Goal: Task Accomplishment & Management: Use online tool/utility

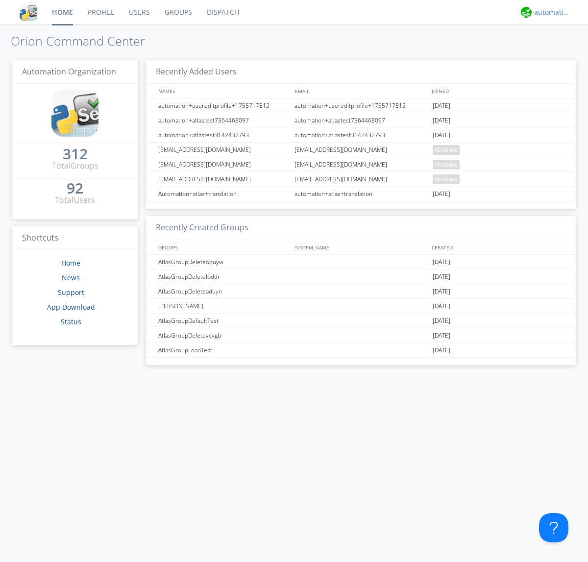
click at [549, 12] on div "automation+atlas" at bounding box center [552, 12] width 37 height 10
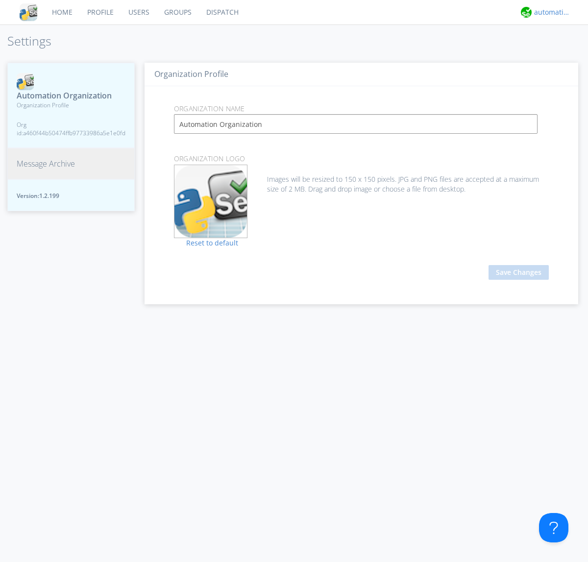
click at [46, 164] on span "Message Archive" at bounding box center [46, 163] width 58 height 11
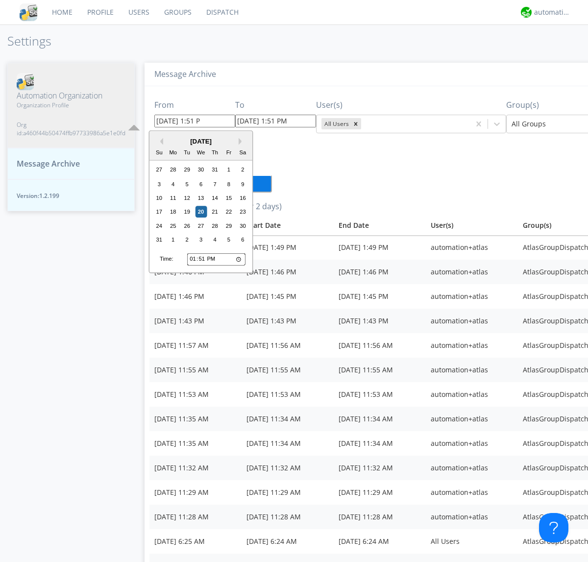
type input "[DATE] 1:51 PM"
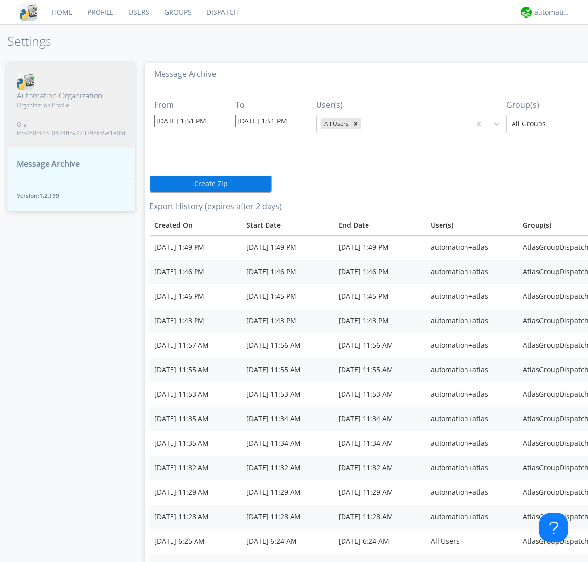
click at [354, 123] on icon "Remove All Users" at bounding box center [355, 123] width 3 height 3
click at [321, 123] on input "text" at bounding box center [322, 124] width 2 height 10
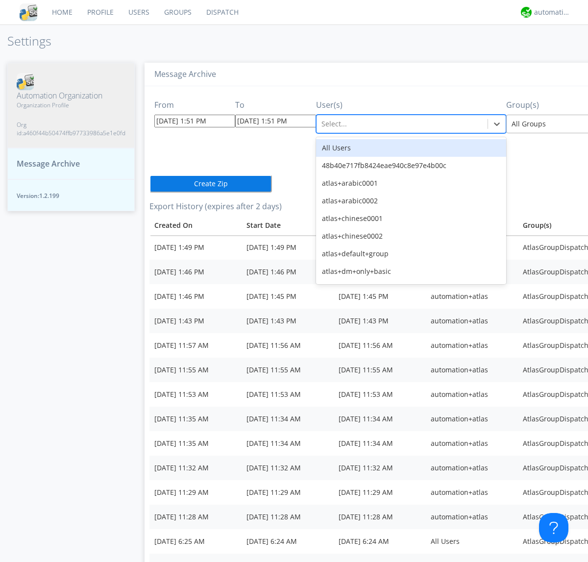
click at [536, 123] on div at bounding box center [582, 124] width 143 height 12
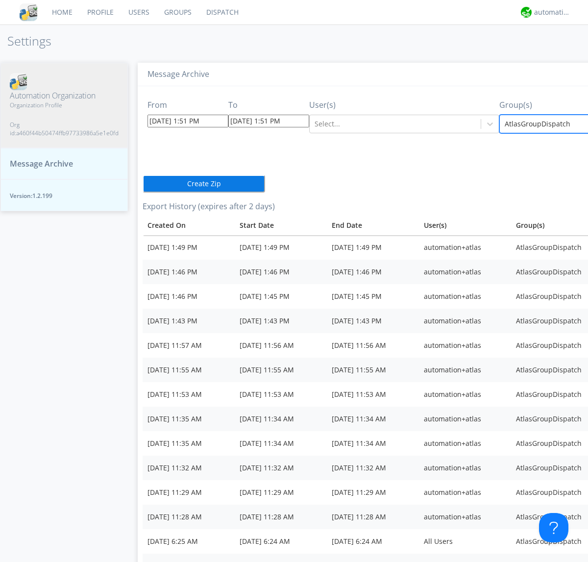
click at [142, 175] on button "Create Zip" at bounding box center [203, 184] width 122 height 18
